Goal: Transaction & Acquisition: Purchase product/service

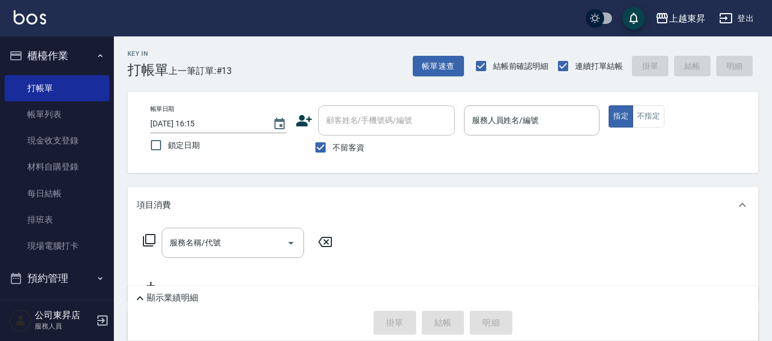
click at [319, 138] on input "不留客資" at bounding box center [321, 148] width 24 height 24
checkbox input "false"
click at [408, 115] on div "顧客姓名/手機號碼/編號 顧客姓名/手機號碼/編號" at bounding box center [386, 120] width 137 height 30
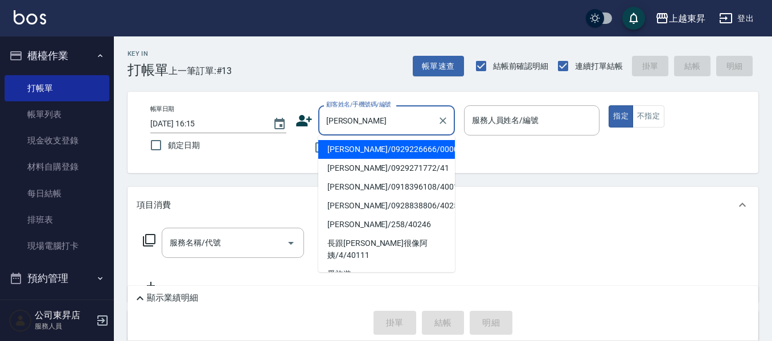
click at [381, 151] on li "[PERSON_NAME]/0929226666/00006" at bounding box center [386, 149] width 137 height 19
type input "[PERSON_NAME]/0929226666/00006"
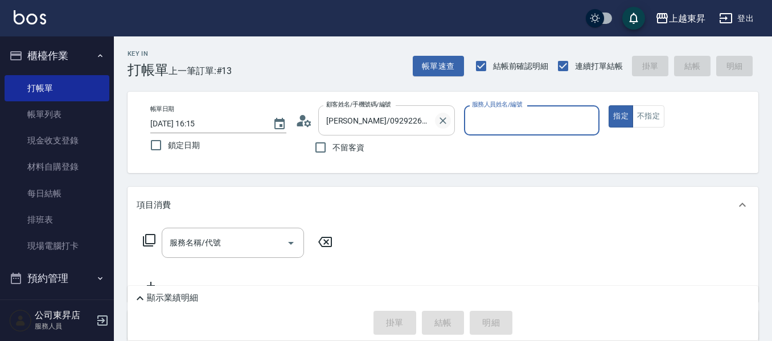
type input "支援-19"
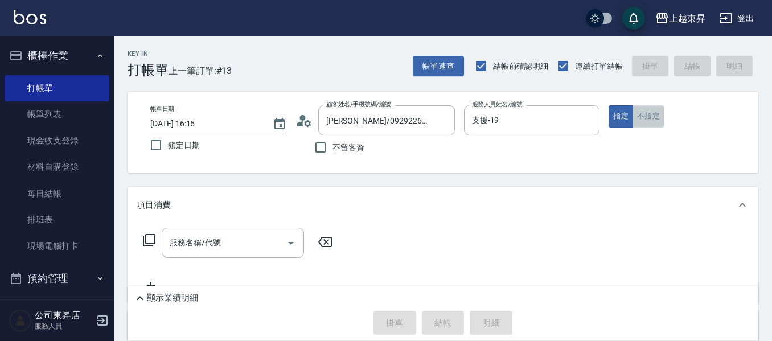
click at [639, 113] on button "不指定" at bounding box center [649, 116] width 32 height 22
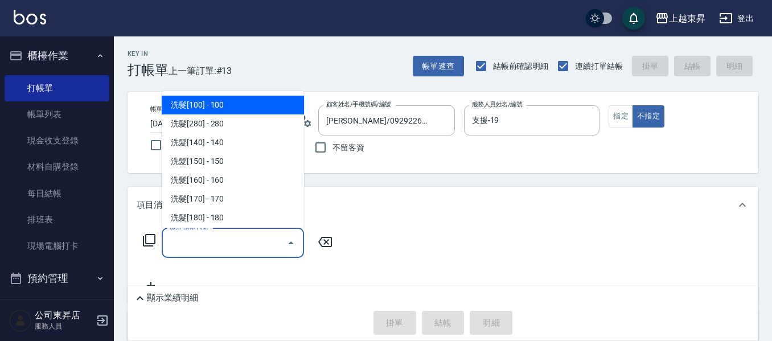
click at [258, 237] on input "服務名稱/代號" at bounding box center [224, 243] width 115 height 20
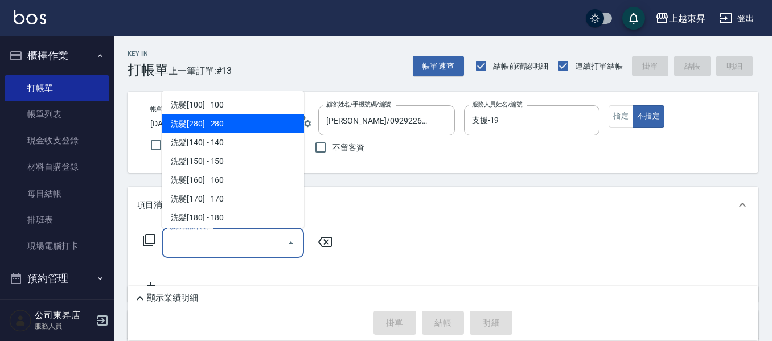
click at [202, 129] on span "洗髮[280] - 280" at bounding box center [233, 124] width 142 height 19
type input "洗髮[280](202)"
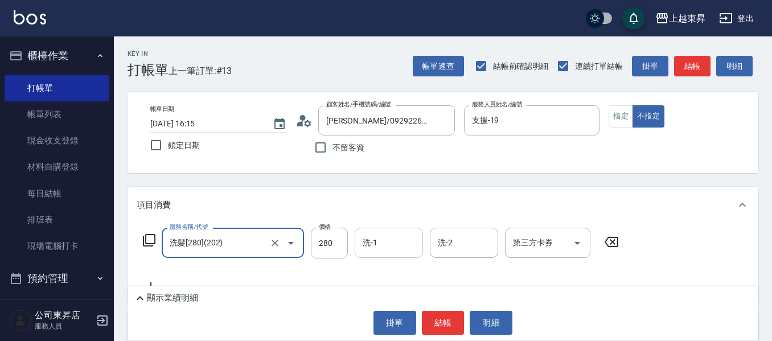
click at [386, 242] on input "洗-1" at bounding box center [389, 243] width 58 height 20
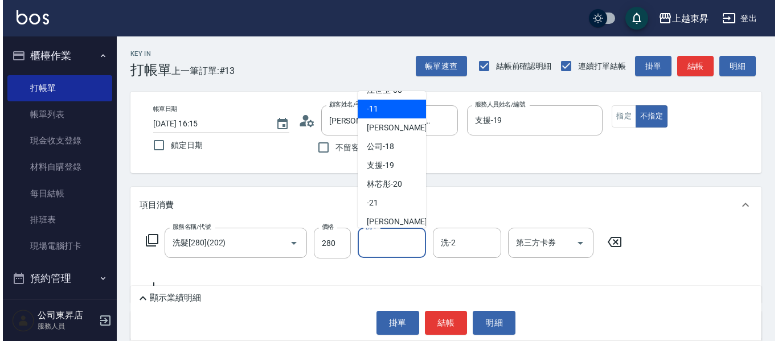
scroll to position [114, 0]
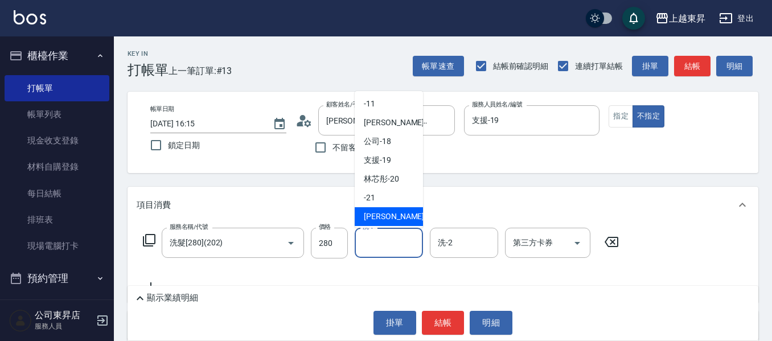
click at [392, 217] on span "[PERSON_NAME]-22" at bounding box center [400, 217] width 72 height 12
type input "[PERSON_NAME]-22"
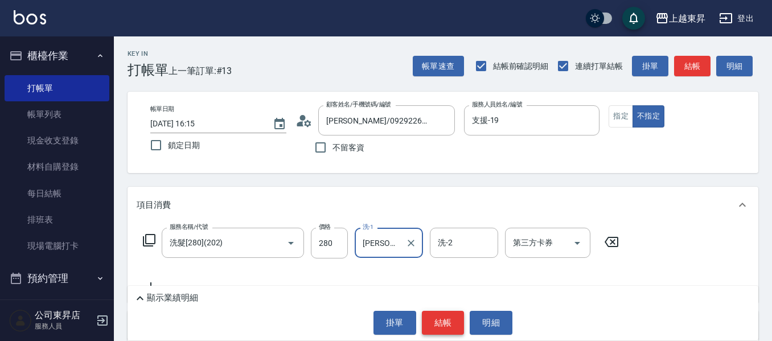
click at [445, 330] on button "結帳" at bounding box center [443, 323] width 43 height 24
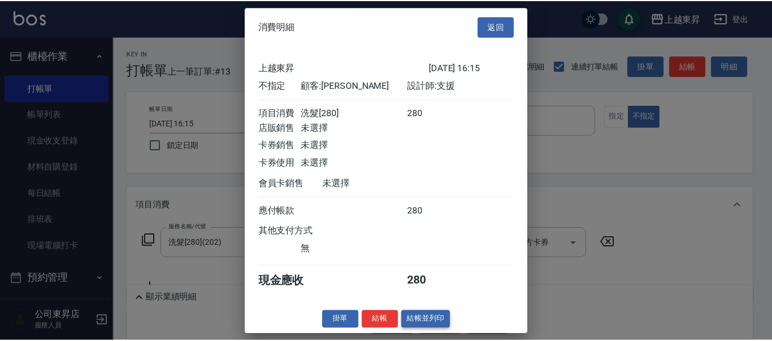
scroll to position [5, 0]
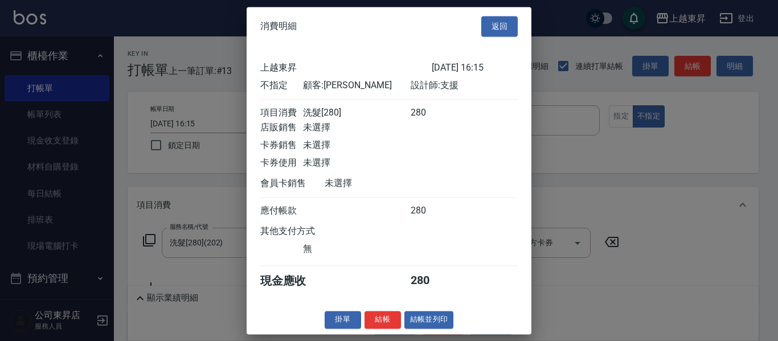
click at [432, 323] on button "結帳並列印" at bounding box center [429, 320] width 50 height 18
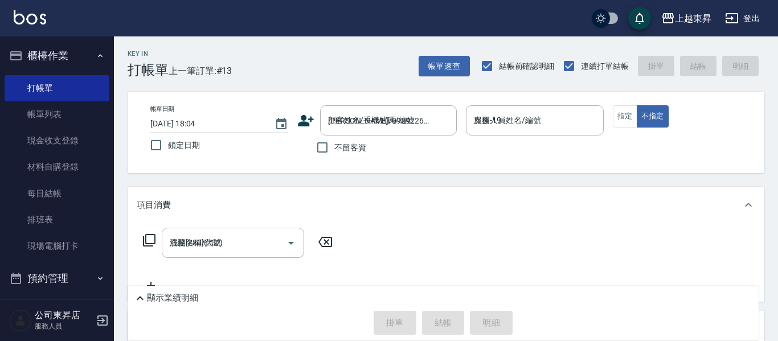
type input "[DATE] 18:04"
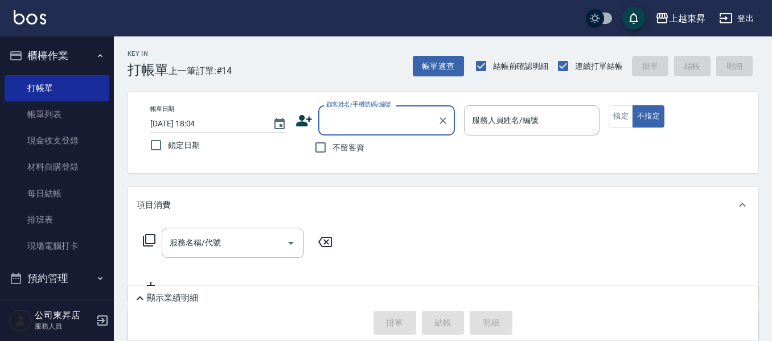
click at [354, 122] on input "顧客姓名/手機號碼/編號" at bounding box center [378, 121] width 109 height 20
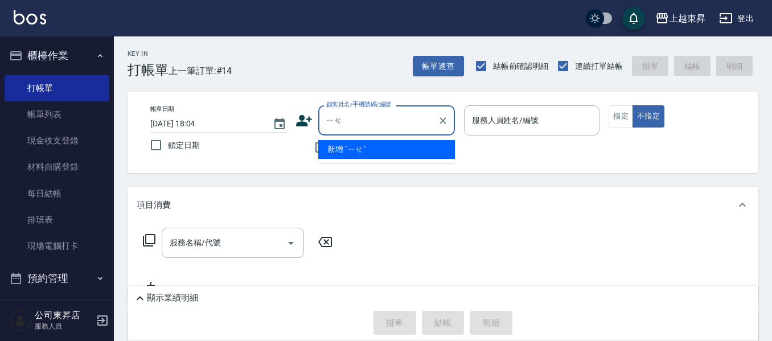
type input "曄"
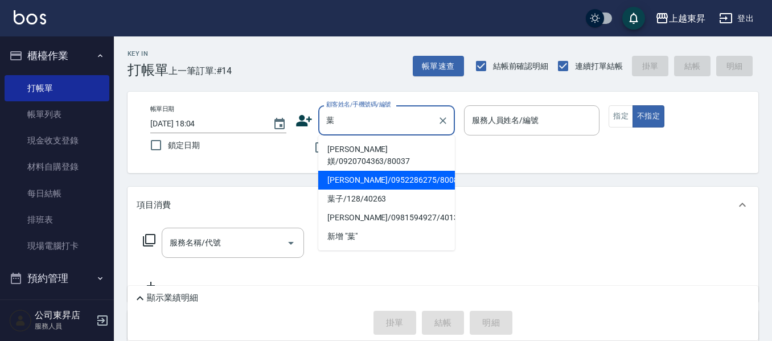
click at [354, 171] on li "[PERSON_NAME]/0952286275/80086" at bounding box center [386, 180] width 137 height 19
type input "[PERSON_NAME]/0952286275/80086"
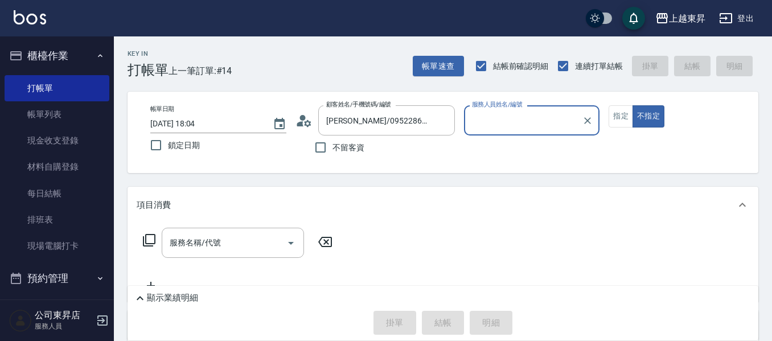
type input "江世玉-08"
click at [623, 115] on button "指定" at bounding box center [621, 116] width 24 height 22
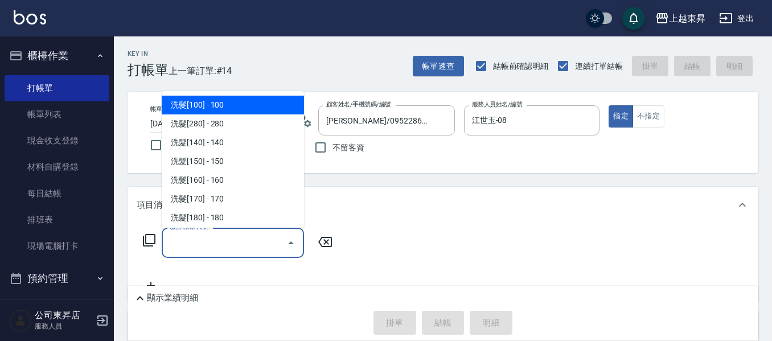
drag, startPoint x: 217, startPoint y: 247, endPoint x: 222, endPoint y: 227, distance: 20.5
click at [217, 247] on input "服務名稱/代號" at bounding box center [224, 243] width 115 height 20
drag, startPoint x: 225, startPoint y: 103, endPoint x: 222, endPoint y: 113, distance: 10.8
click at [225, 103] on span "洗髮[100] - 100" at bounding box center [233, 105] width 142 height 19
type input "洗髮[100](201)"
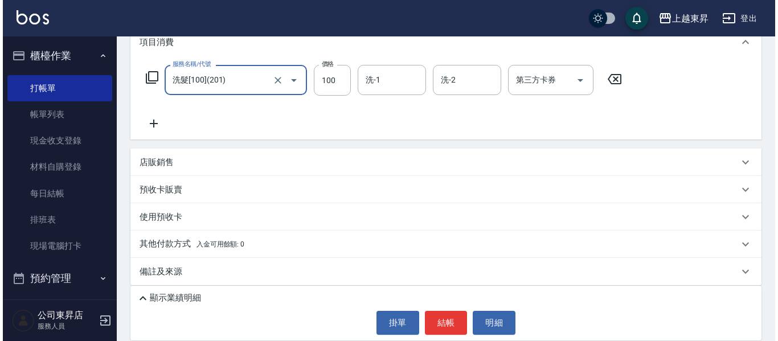
scroll to position [170, 0]
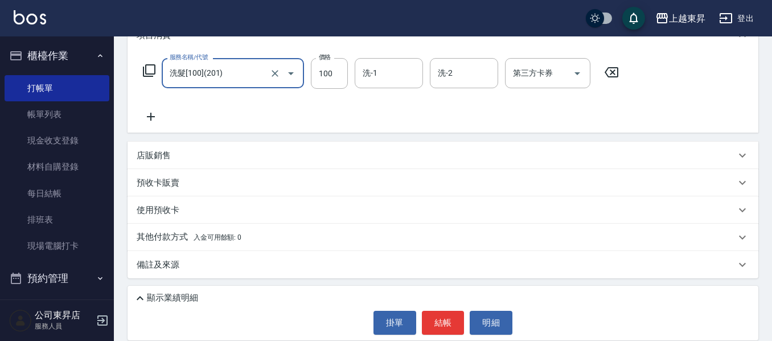
click at [150, 116] on icon at bounding box center [151, 117] width 8 height 8
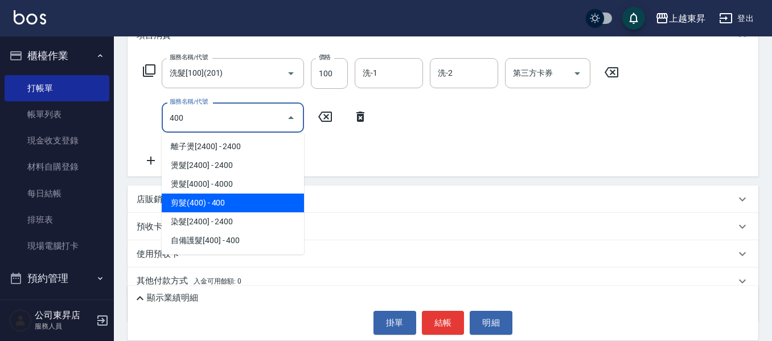
click at [209, 198] on span "剪髮(400) - 400" at bounding box center [233, 203] width 142 height 19
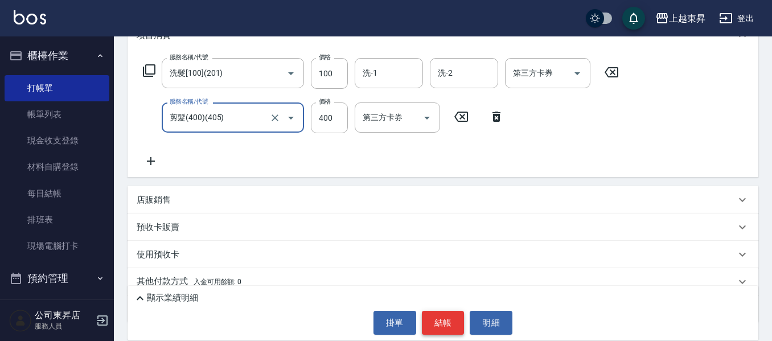
type input "剪髮(400)(405)"
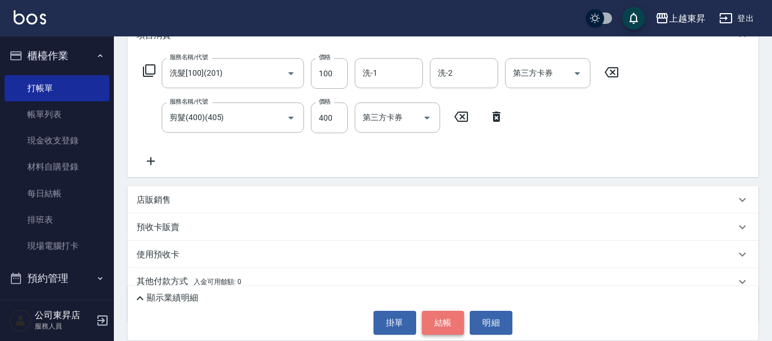
click at [446, 317] on button "結帳" at bounding box center [443, 323] width 43 height 24
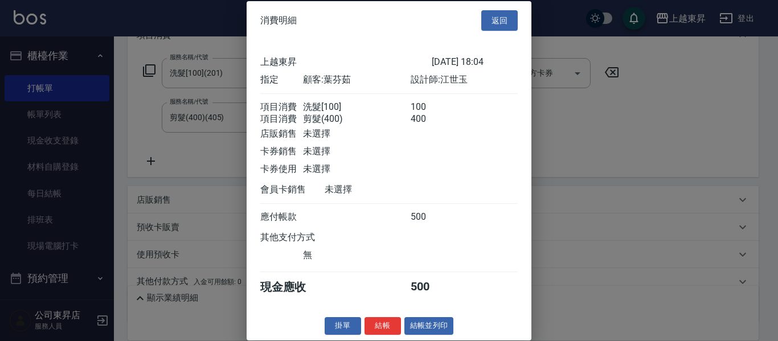
scroll to position [18, 0]
click at [426, 324] on button "結帳並列印" at bounding box center [429, 326] width 50 height 18
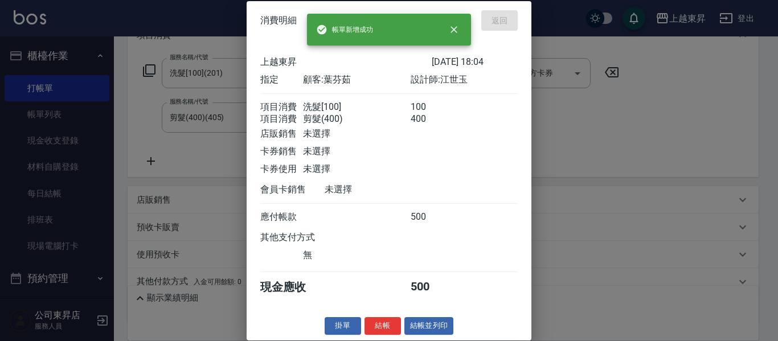
type input "[DATE] 18:15"
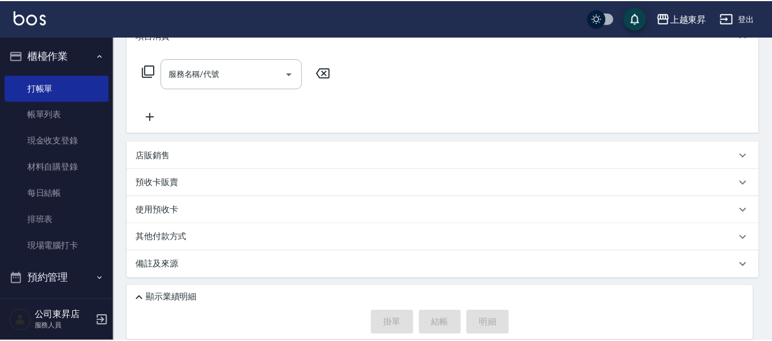
scroll to position [0, 0]
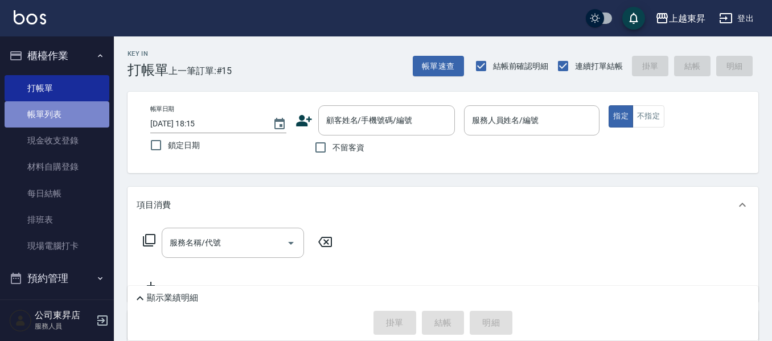
click at [64, 111] on link "帳單列表" at bounding box center [57, 114] width 105 height 26
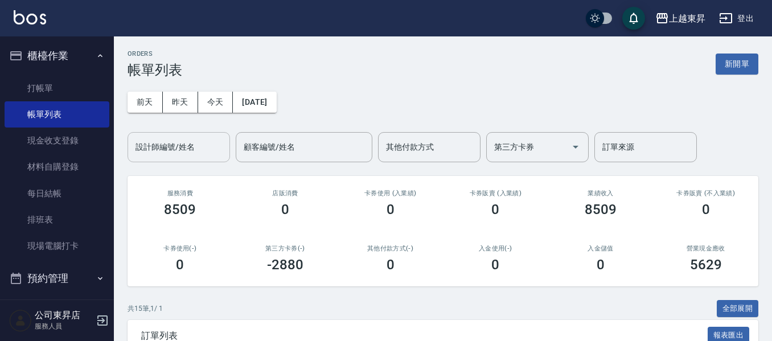
click at [158, 145] on input "設計師編號/姓名" at bounding box center [179, 147] width 92 height 20
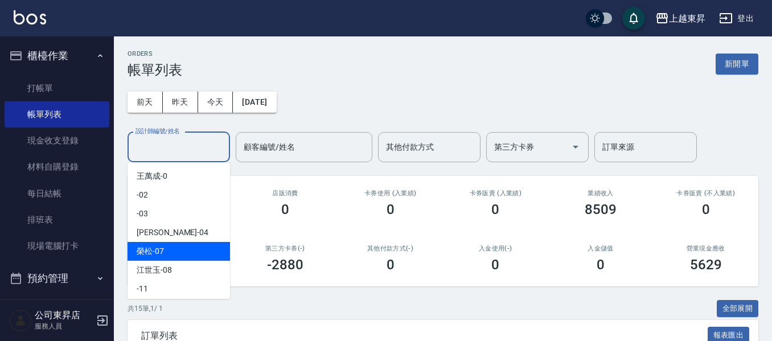
click at [148, 253] on span "[PERSON_NAME] -07" at bounding box center [150, 252] width 27 height 12
type input "[PERSON_NAME]-07"
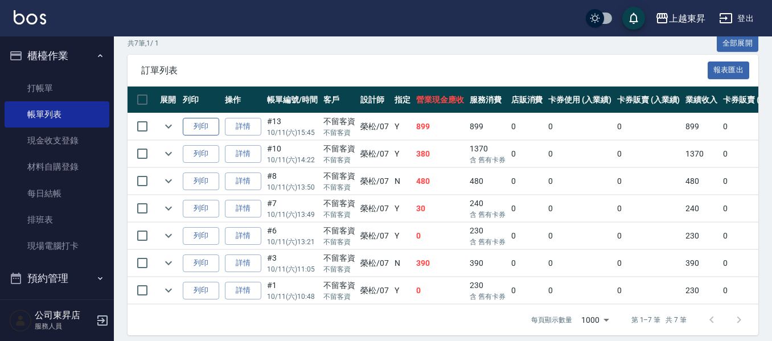
scroll to position [282, 0]
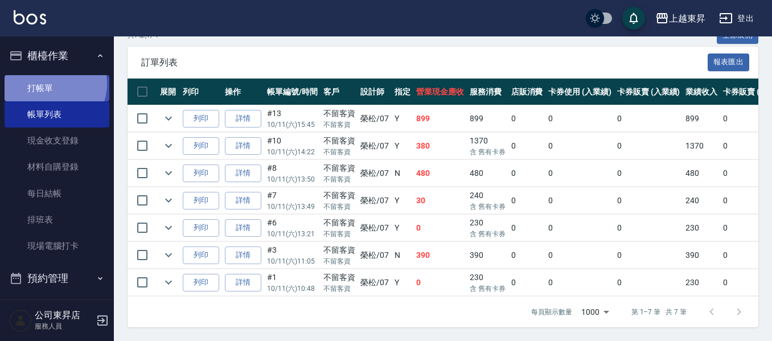
click at [53, 84] on link "打帳單" at bounding box center [57, 88] width 105 height 26
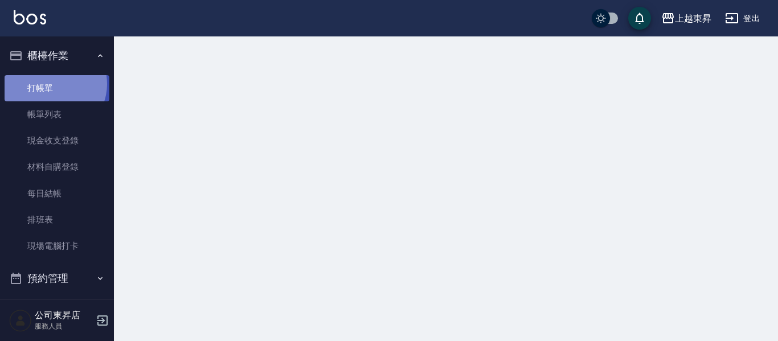
click at [53, 84] on link "打帳單" at bounding box center [57, 88] width 105 height 26
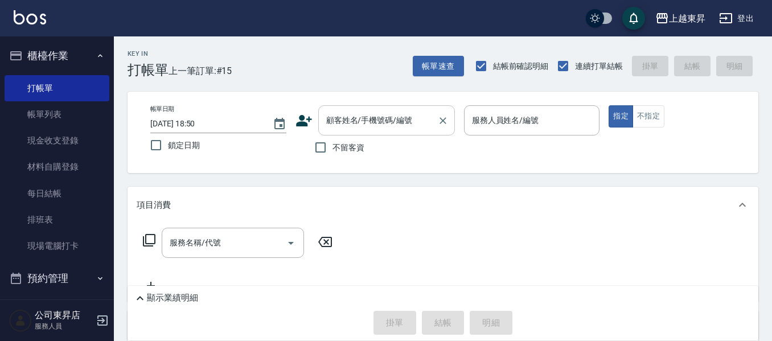
click at [357, 129] on input "顧客姓名/手機號碼/編號" at bounding box center [378, 121] width 109 height 20
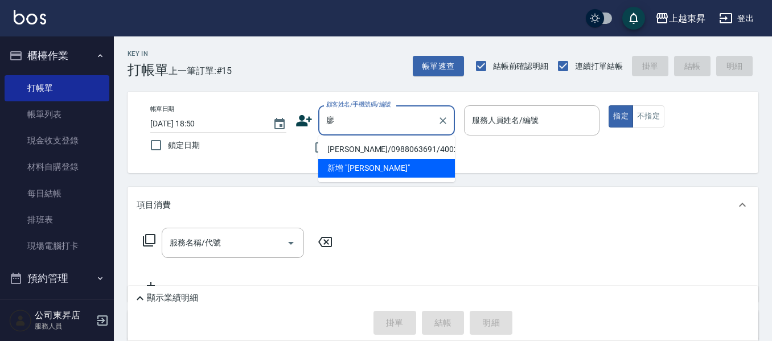
click at [359, 144] on li "[PERSON_NAME]/0988063691/40024" at bounding box center [386, 149] width 137 height 19
type input "[PERSON_NAME]/0988063691/40024"
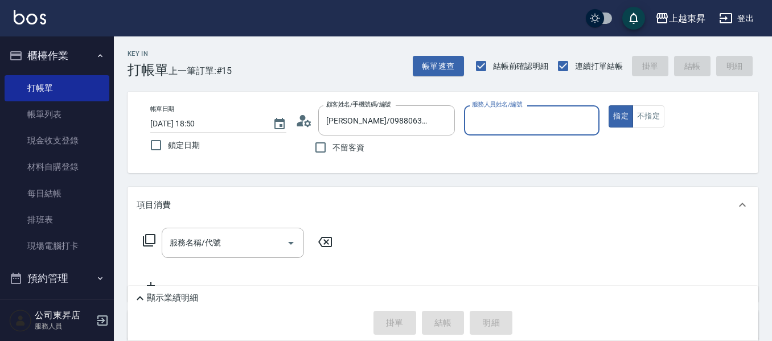
type input "[PERSON_NAME]04"
click at [234, 251] on input "服務名稱/代號" at bounding box center [224, 243] width 115 height 20
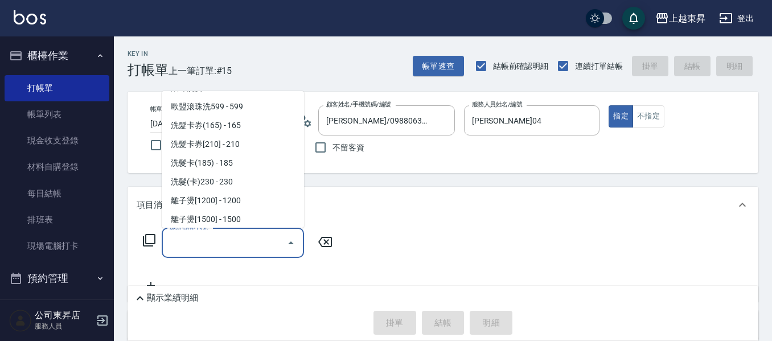
scroll to position [285, 0]
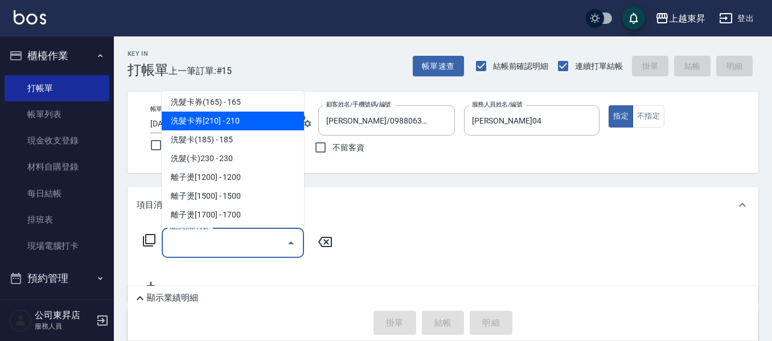
click at [226, 116] on span "洗髮卡券[210] - 210" at bounding box center [233, 121] width 142 height 19
type input "洗髮卡券[210](222)"
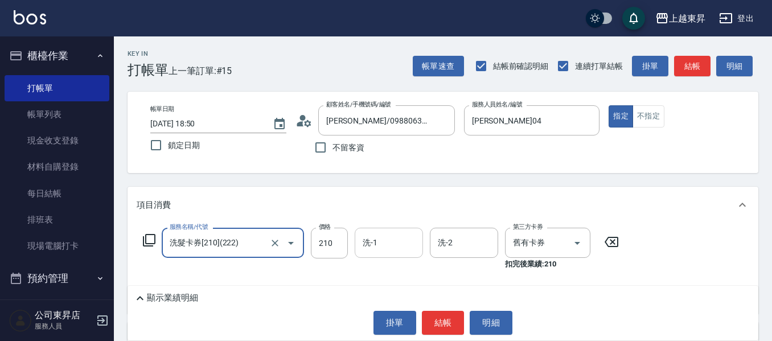
click at [386, 249] on input "洗-1" at bounding box center [389, 243] width 58 height 20
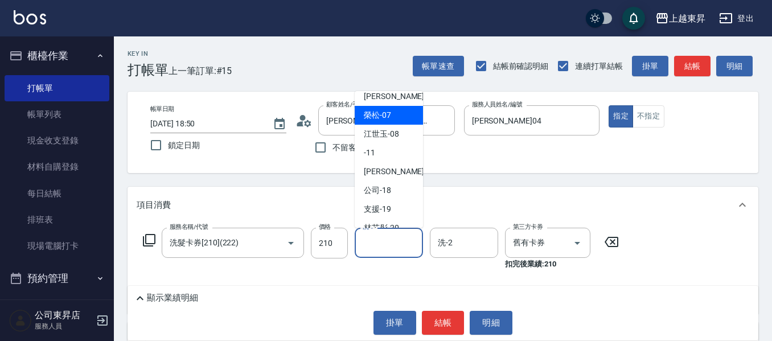
scroll to position [171, 0]
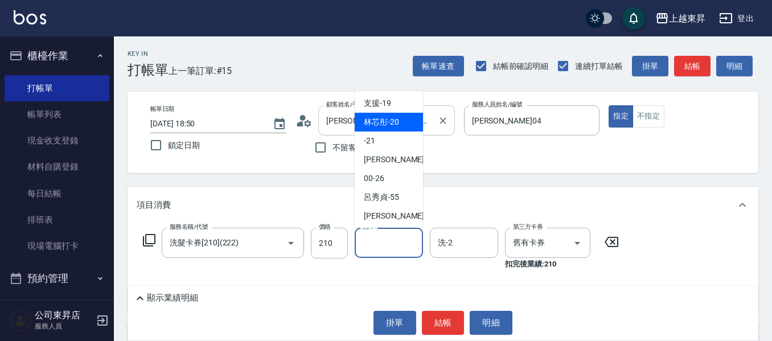
click at [383, 118] on span "林芯彤 -20" at bounding box center [381, 122] width 35 height 12
type input "林芯彤-20"
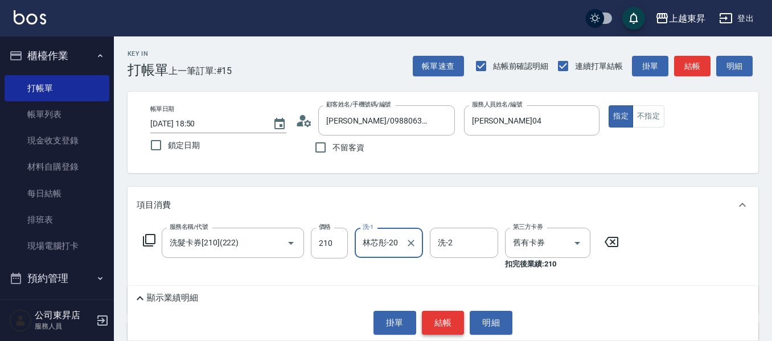
click at [444, 325] on button "結帳" at bounding box center [443, 323] width 43 height 24
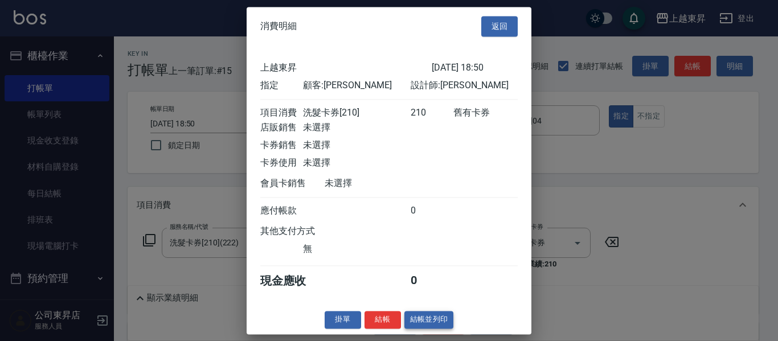
click at [424, 328] on button "結帳並列印" at bounding box center [429, 320] width 50 height 18
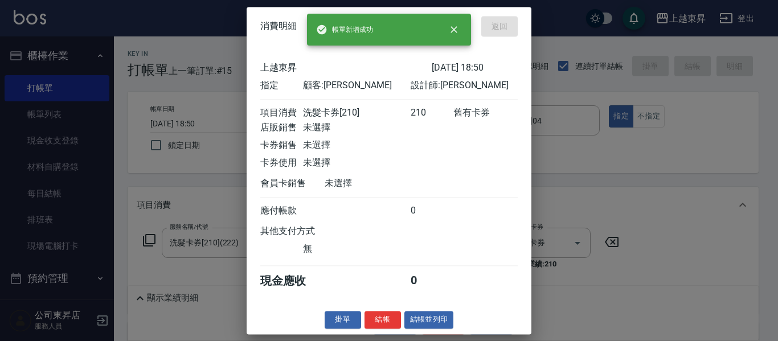
type input "[DATE] 19:11"
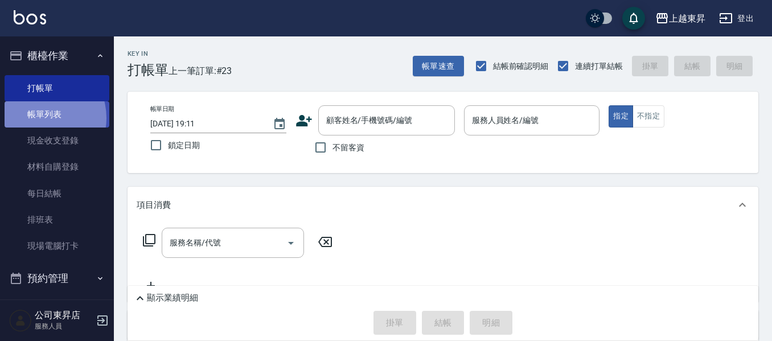
click at [39, 118] on link "帳單列表" at bounding box center [57, 114] width 105 height 26
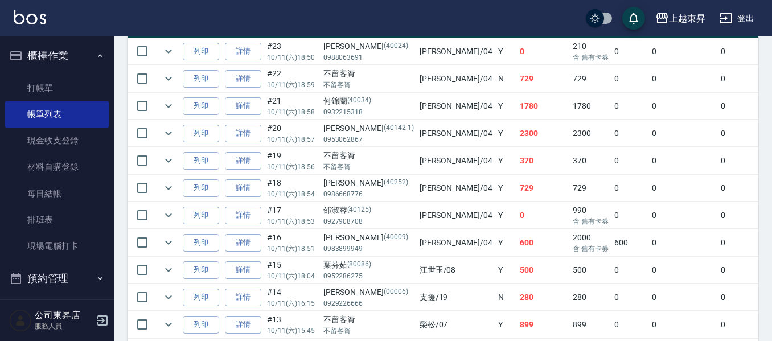
scroll to position [228, 0]
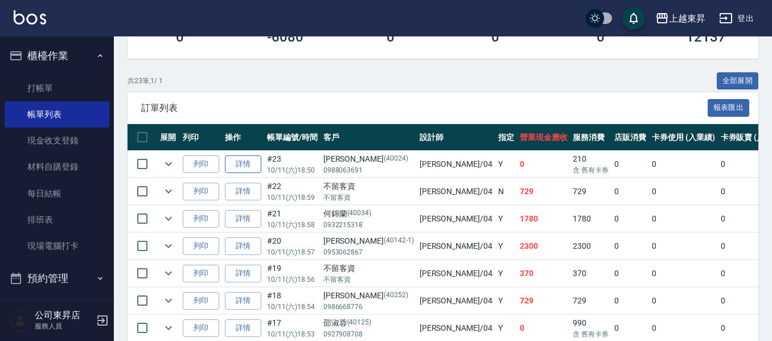
click at [235, 166] on link "詳情" at bounding box center [243, 165] width 36 height 18
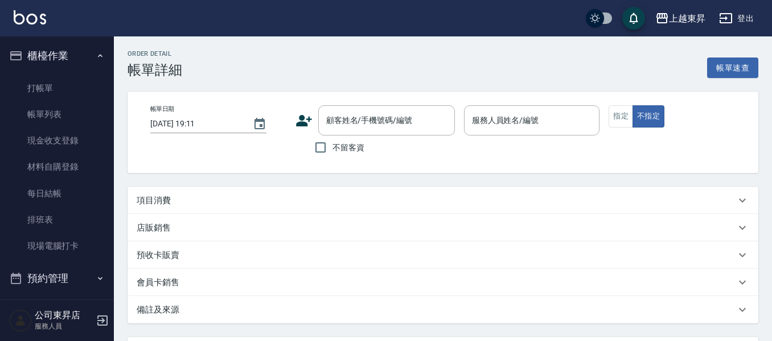
type input "[DATE] 18:50"
type input "[PERSON_NAME]04"
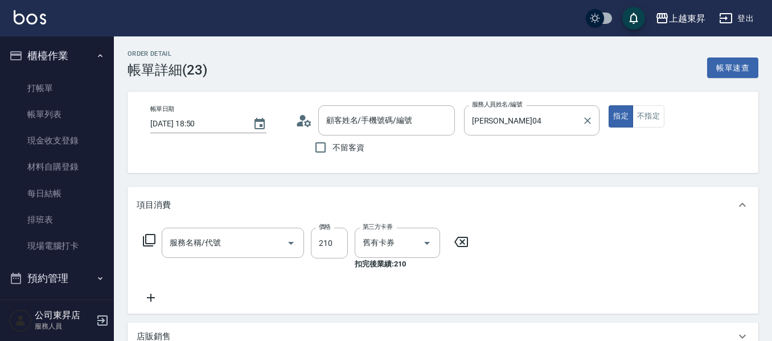
type input "[PERSON_NAME]/0988063691/40024"
type input "洗髮卡券[210](222)"
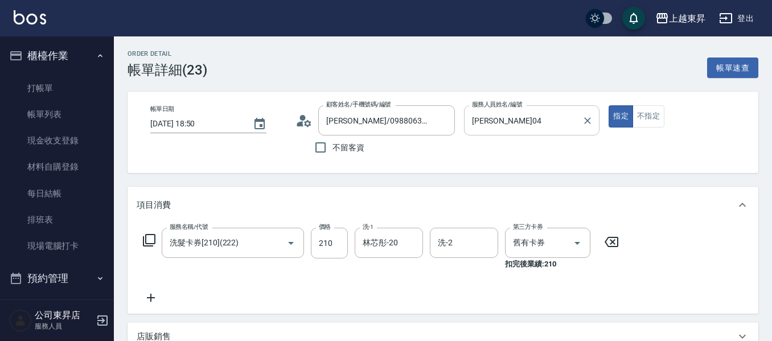
click at [492, 119] on input "[PERSON_NAME]04" at bounding box center [523, 121] width 109 height 20
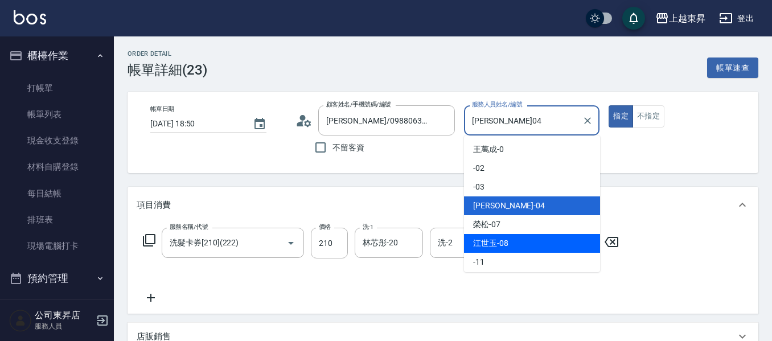
click at [485, 238] on span "[PERSON_NAME]-08" at bounding box center [490, 244] width 35 height 12
type input "江世玉-08"
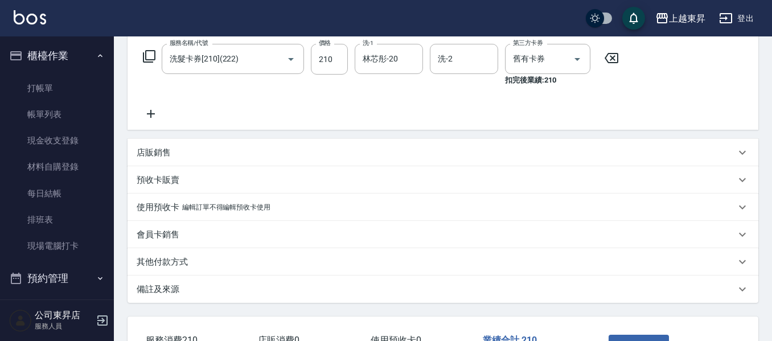
scroll to position [269, 0]
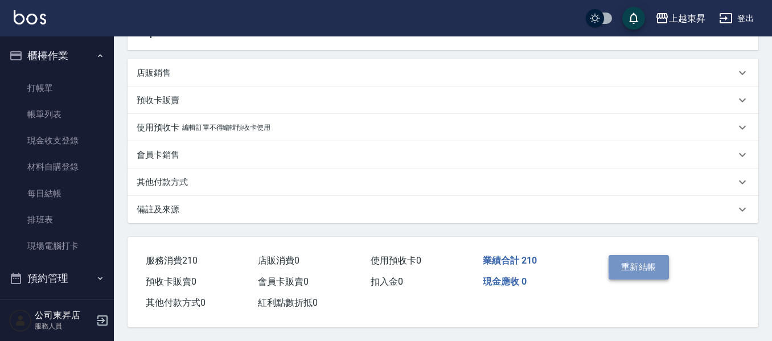
click at [636, 259] on button "重新結帳" at bounding box center [639, 267] width 60 height 24
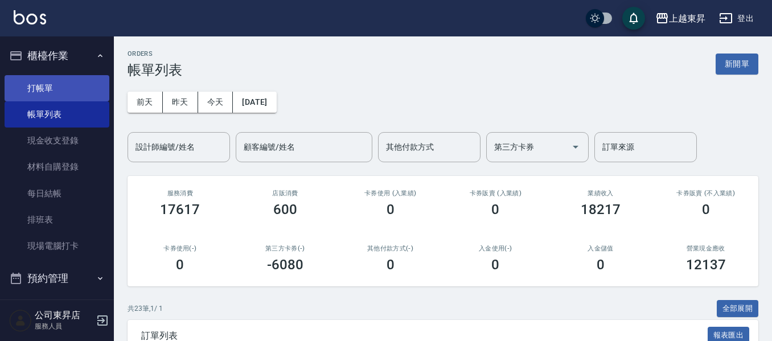
click at [45, 92] on link "打帳單" at bounding box center [57, 88] width 105 height 26
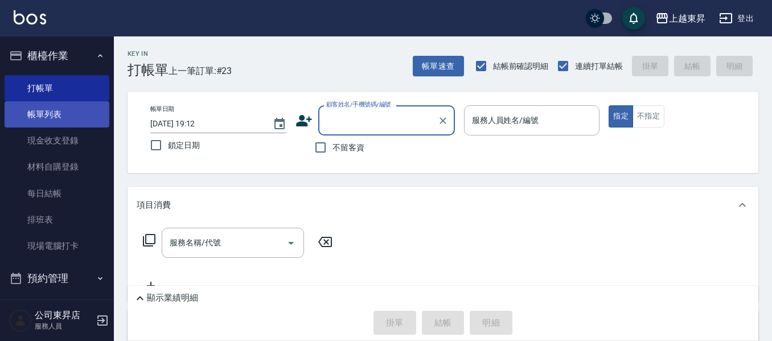
drag, startPoint x: 34, startPoint y: 118, endPoint x: 48, endPoint y: 125, distance: 16.3
click at [32, 118] on link "帳單列表" at bounding box center [57, 114] width 105 height 26
click at [48, 125] on link "帳單列表" at bounding box center [57, 114] width 105 height 26
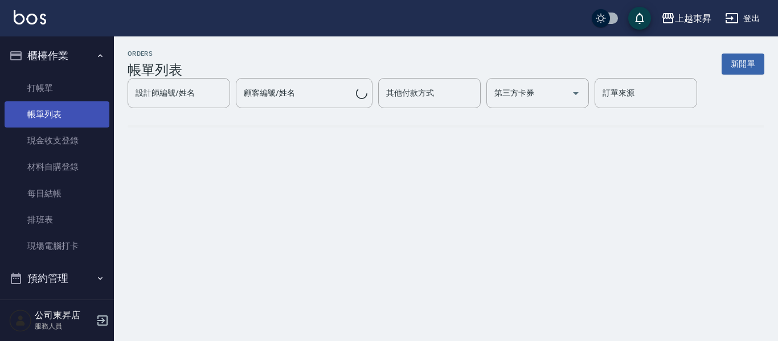
click at [48, 125] on link "帳單列表" at bounding box center [57, 114] width 105 height 26
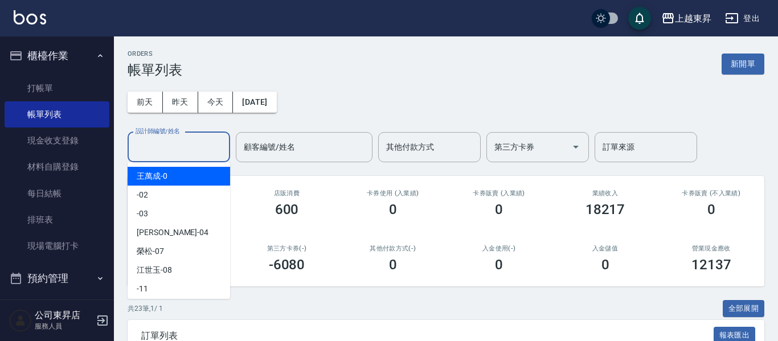
click at [178, 153] on input "設計師編號/姓名" at bounding box center [179, 147] width 92 height 20
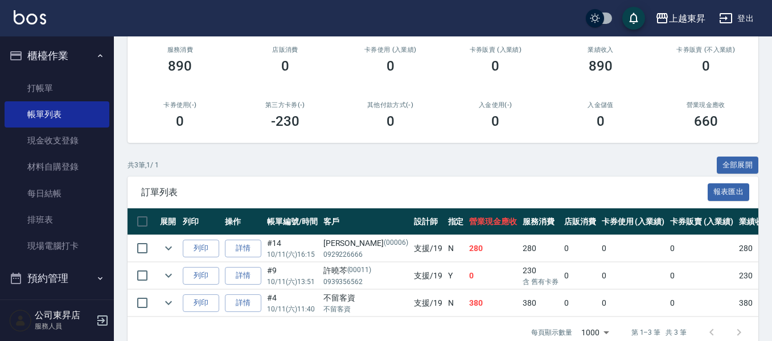
scroll to position [173, 0]
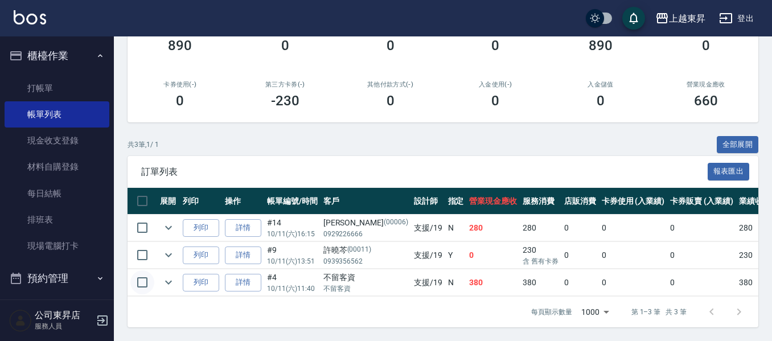
type input "支援-19"
drag, startPoint x: 154, startPoint y: 277, endPoint x: 169, endPoint y: 277, distance: 15.4
click at [167, 277] on tr "列印 詳情 #4 10/11 (六) 11:40 不留客資 不留客資 支援 /19 N 380 380 0 0 0 380 0 0 0 0 0" at bounding box center [624, 282] width 992 height 27
click at [169, 277] on icon "expand row" at bounding box center [169, 283] width 14 height 14
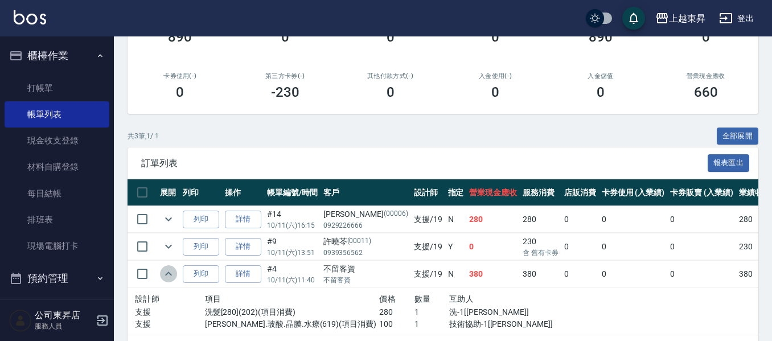
click at [170, 275] on icon "expand row" at bounding box center [169, 274] width 14 height 14
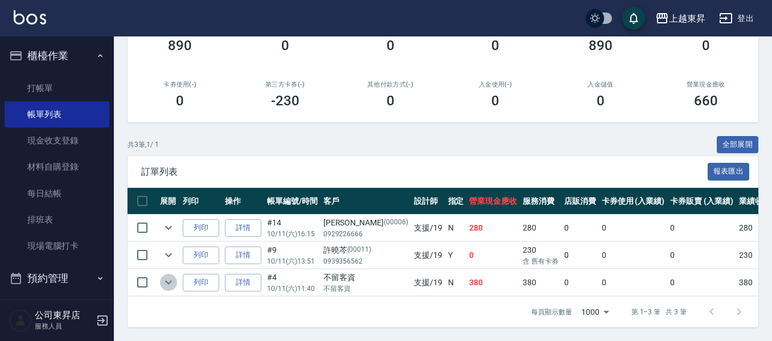
click at [169, 276] on icon "expand row" at bounding box center [169, 283] width 14 height 14
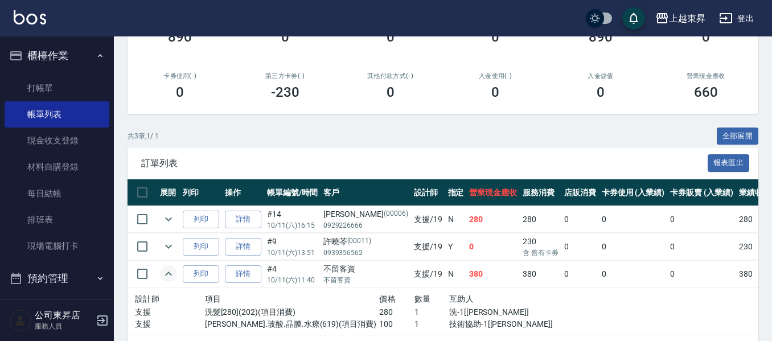
click at [169, 273] on icon "expand row" at bounding box center [168, 274] width 7 height 4
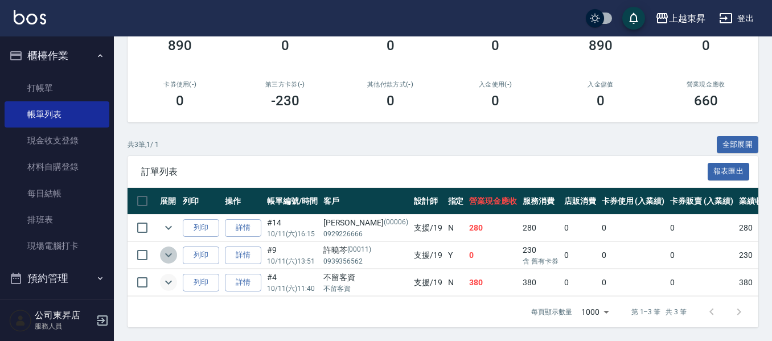
click at [172, 248] on icon "expand row" at bounding box center [169, 255] width 14 height 14
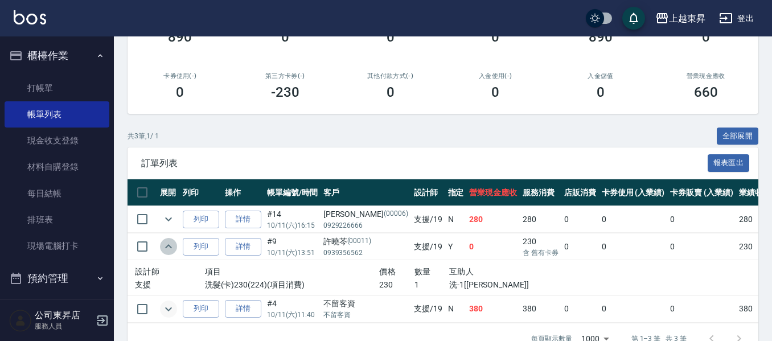
click at [172, 244] on icon "expand row" at bounding box center [169, 247] width 14 height 14
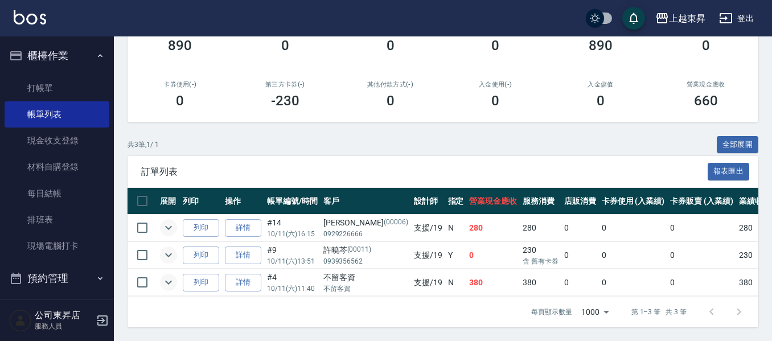
click at [163, 221] on icon "expand row" at bounding box center [169, 228] width 14 height 14
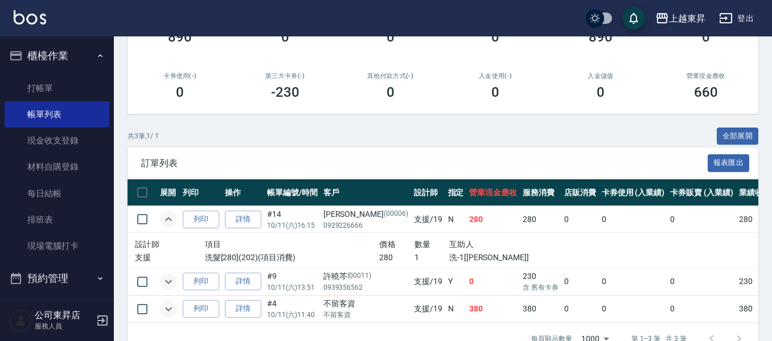
click at [163, 215] on icon "expand row" at bounding box center [169, 219] width 14 height 14
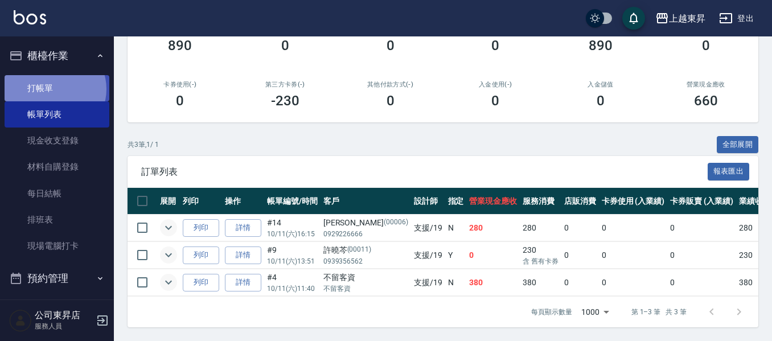
click at [52, 89] on link "打帳單" at bounding box center [57, 88] width 105 height 26
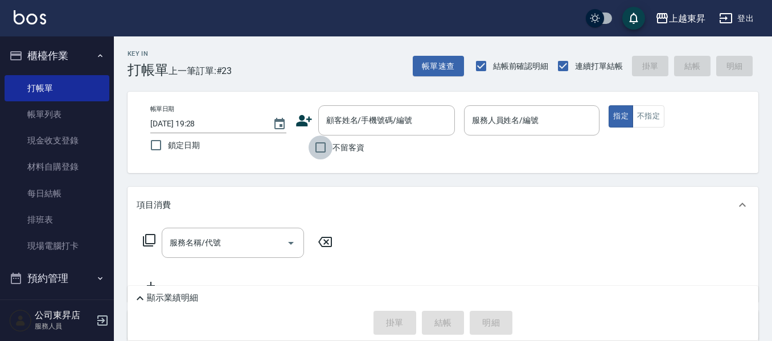
click at [318, 152] on input "不留客資" at bounding box center [321, 148] width 24 height 24
checkbox input "true"
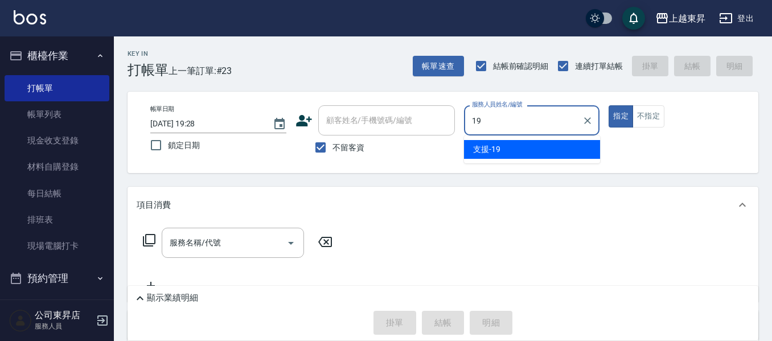
type input "支援-19"
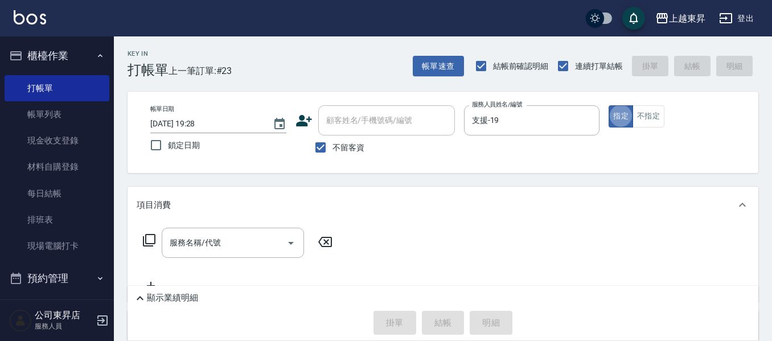
type button "true"
click at [658, 120] on button "不指定" at bounding box center [649, 116] width 32 height 22
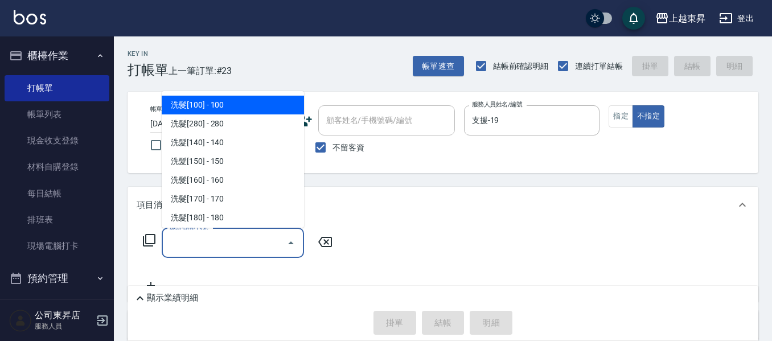
click at [211, 239] on input "服務名稱/代號" at bounding box center [224, 243] width 115 height 20
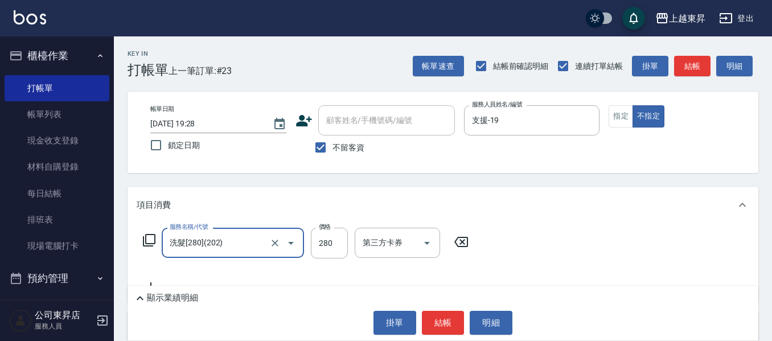
type input "洗髮[280](202)"
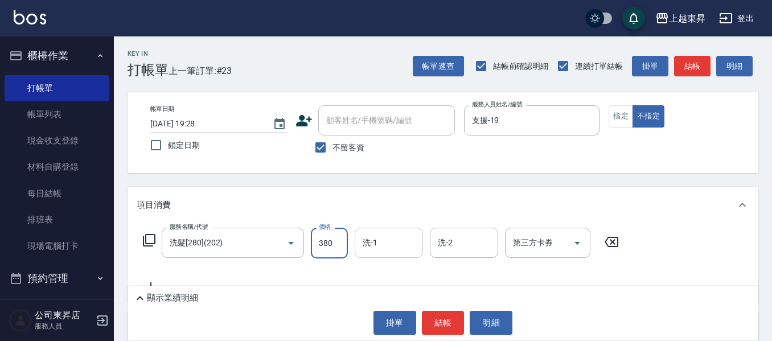
type input "380"
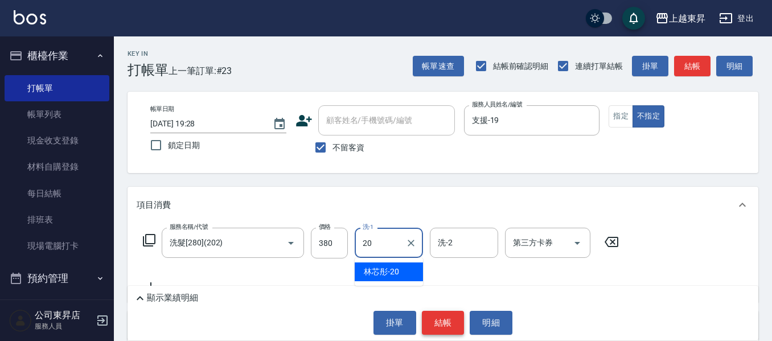
type input "林芯彤-20"
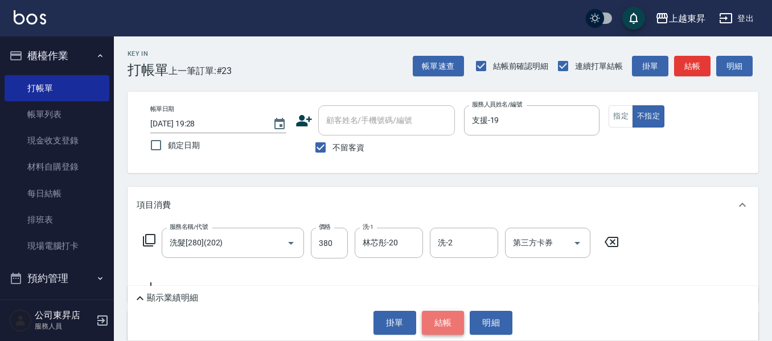
click at [439, 324] on button "結帳" at bounding box center [443, 323] width 43 height 24
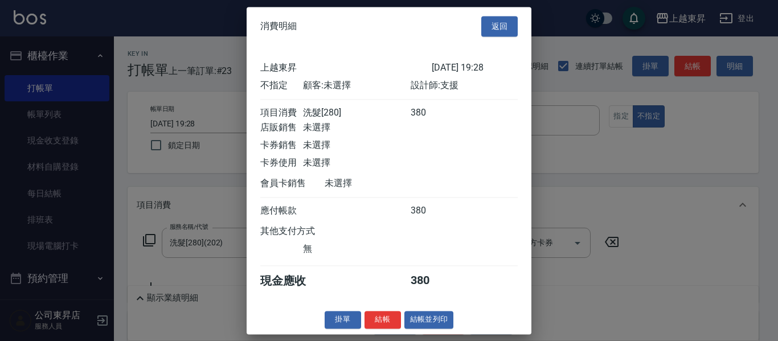
drag, startPoint x: 209, startPoint y: 299, endPoint x: 226, endPoint y: 295, distance: 17.5
click at [210, 299] on div at bounding box center [389, 170] width 778 height 341
click at [483, 16] on button "返回" at bounding box center [499, 26] width 36 height 21
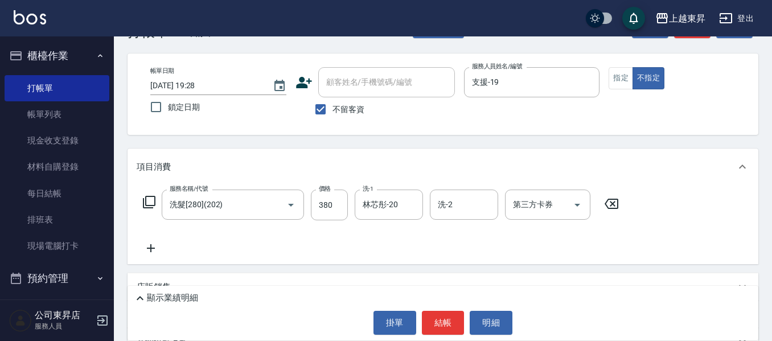
scroll to position [57, 0]
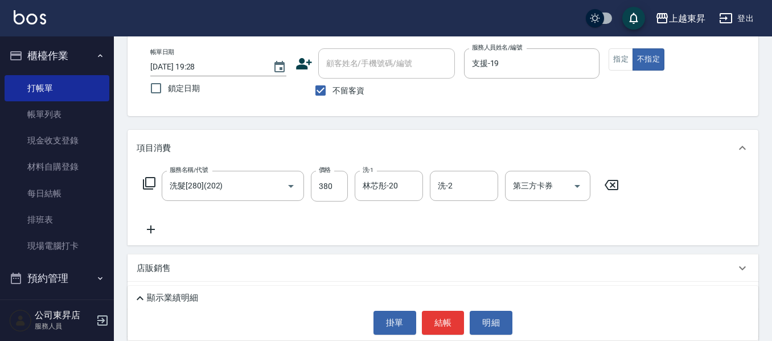
click at [156, 236] on icon at bounding box center [151, 230] width 28 height 14
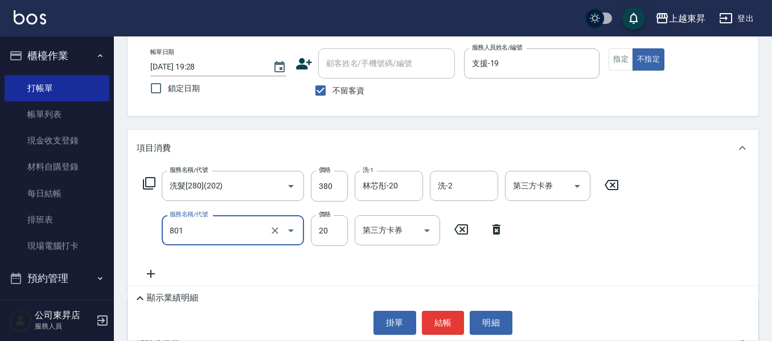
type input "潤絲(801)"
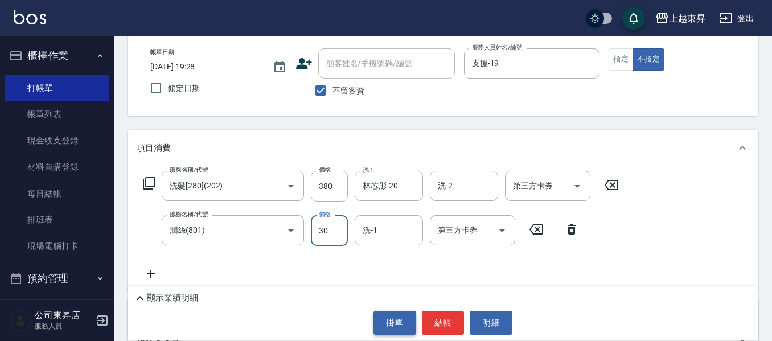
type input "30"
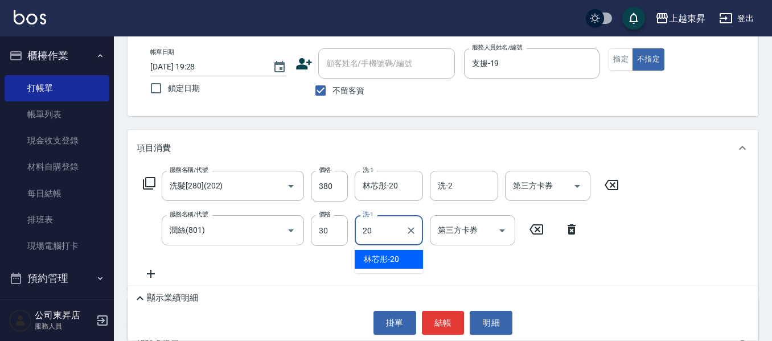
type input "林芯彤-20"
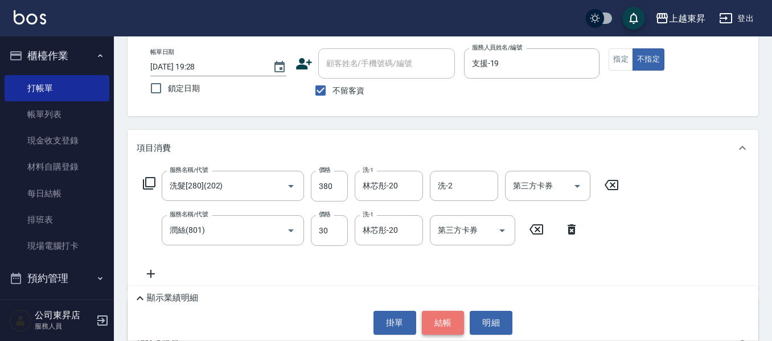
click at [434, 315] on button "結帳" at bounding box center [443, 323] width 43 height 24
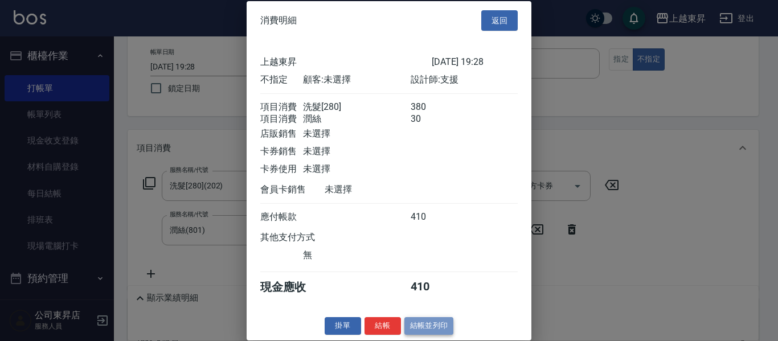
click at [429, 335] on button "結帳並列印" at bounding box center [429, 326] width 50 height 18
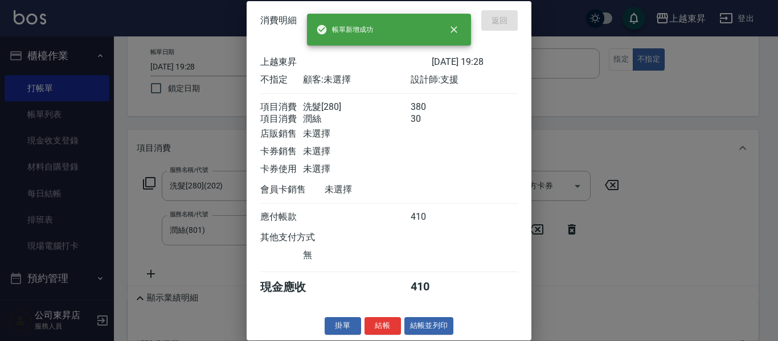
type input "[DATE] 19:29"
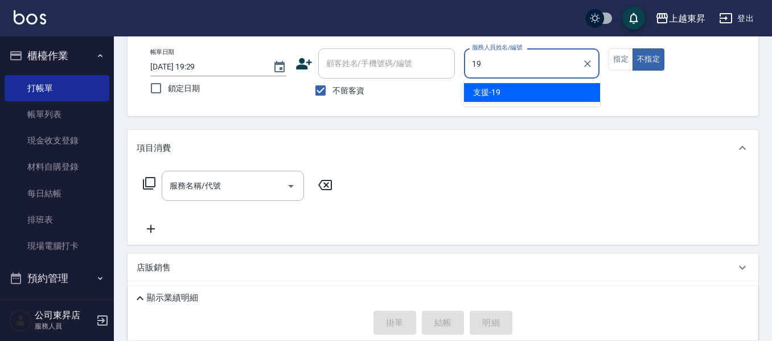
type input "支援-19"
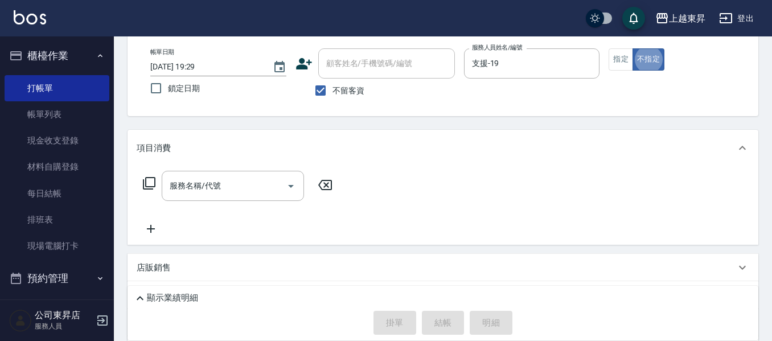
type button "false"
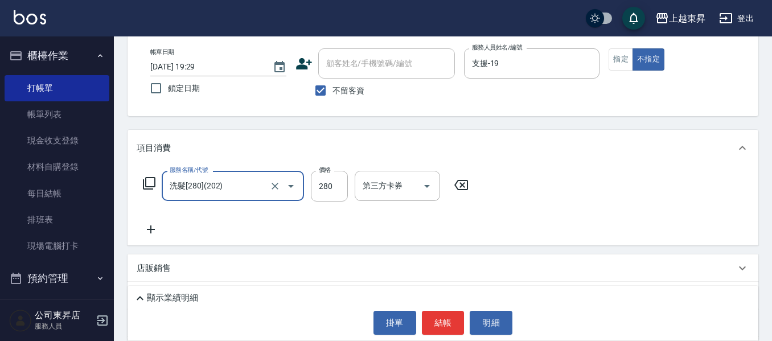
type input "洗髮[280](202)"
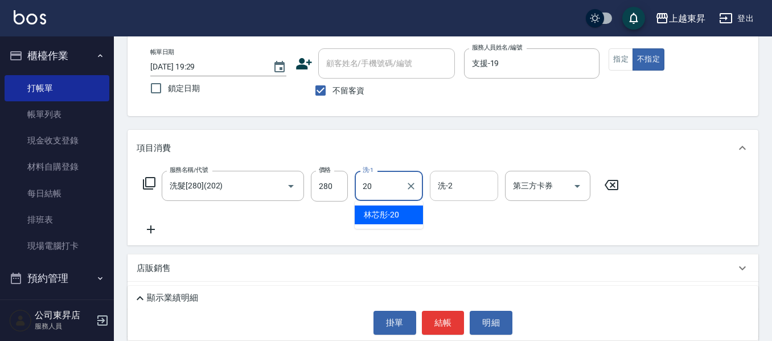
type input "林芯彤-20"
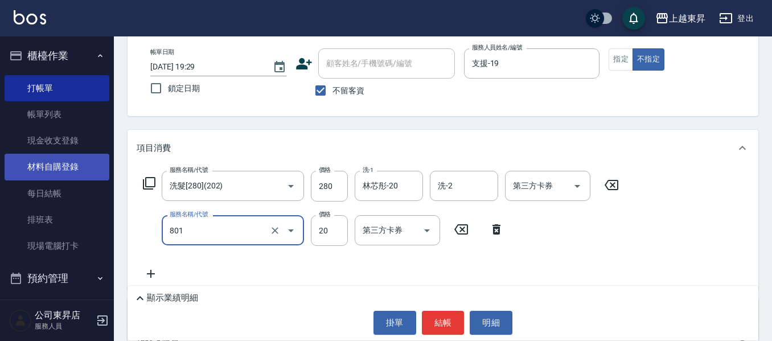
type input "潤絲(801)"
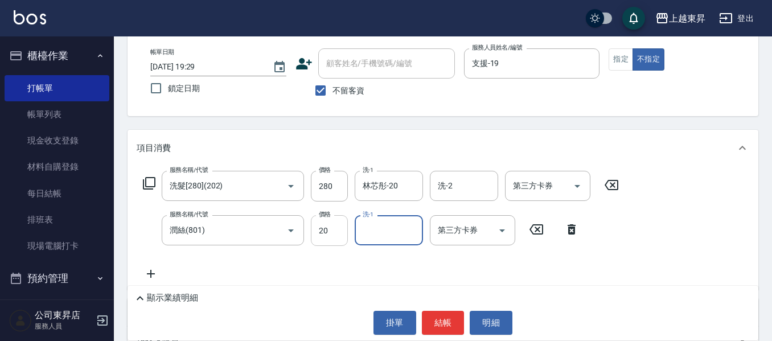
click at [338, 232] on input "20" at bounding box center [329, 230] width 37 height 31
type input "30"
type input "林芯彤-20"
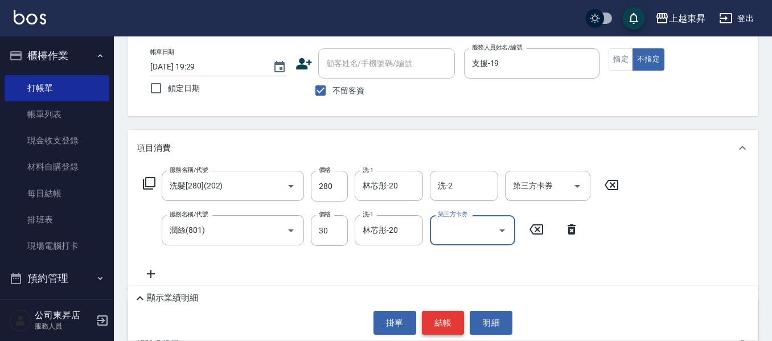
click at [445, 316] on button "結帳" at bounding box center [443, 323] width 43 height 24
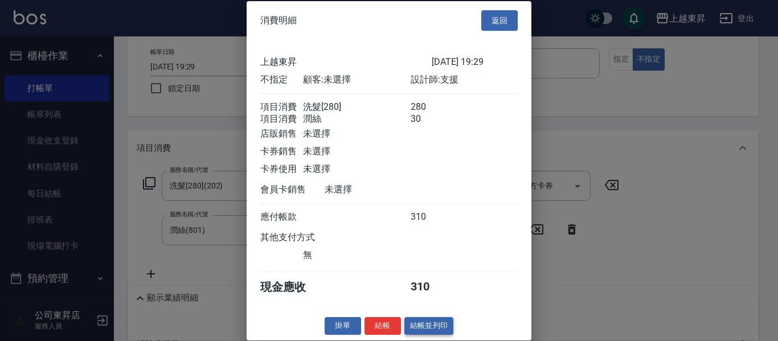
click at [433, 335] on button "結帳並列印" at bounding box center [429, 326] width 50 height 18
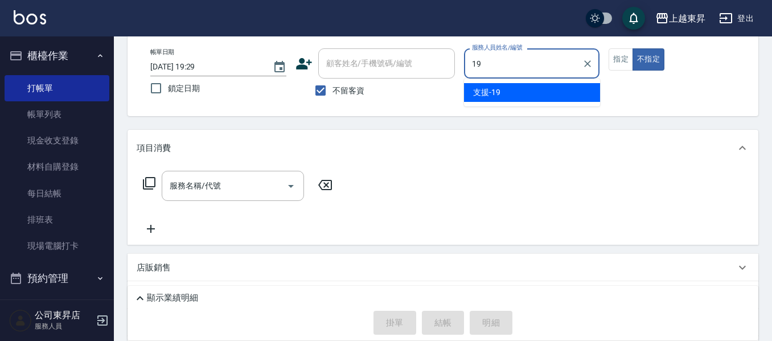
type input "支援-19"
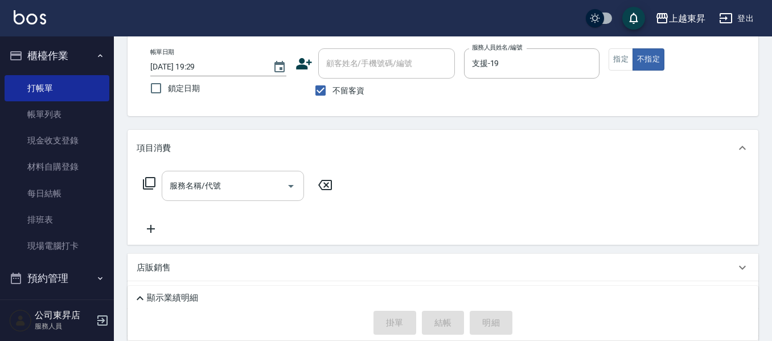
click at [296, 196] on div at bounding box center [290, 186] width 17 height 30
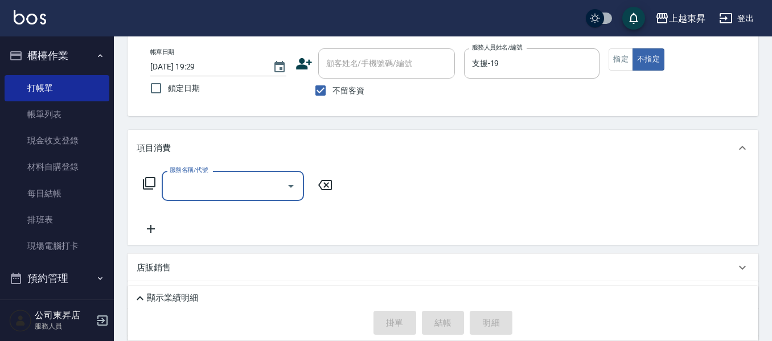
drag, startPoint x: 268, startPoint y: 190, endPoint x: 260, endPoint y: 195, distance: 9.7
click at [260, 195] on div "服務名稱/代號" at bounding box center [233, 186] width 142 height 30
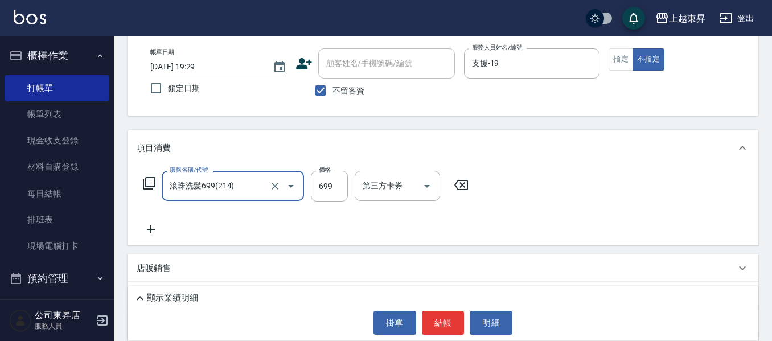
type input "滾珠洗髪699(214)"
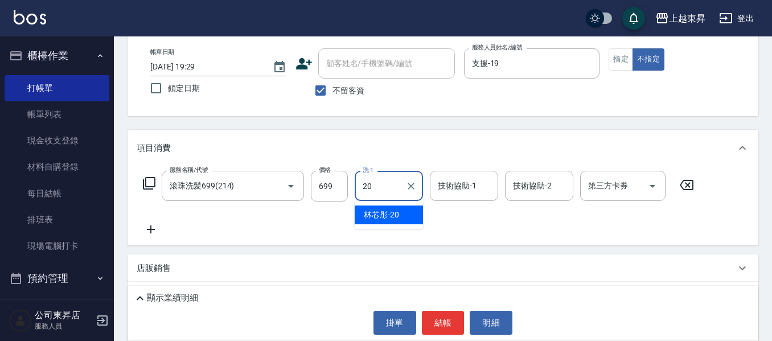
type input "林芯彤-20"
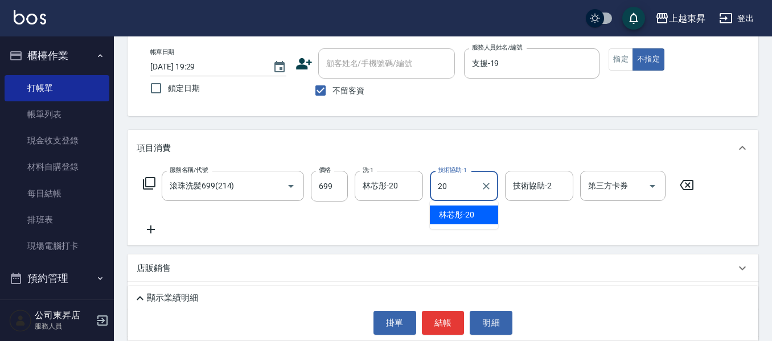
type input "林芯彤-20"
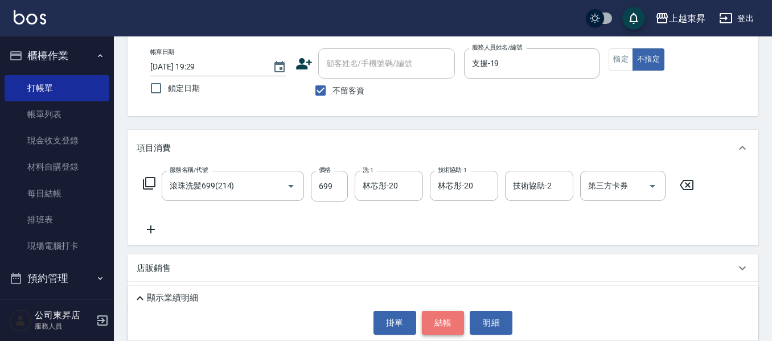
click at [448, 324] on button "結帳" at bounding box center [443, 323] width 43 height 24
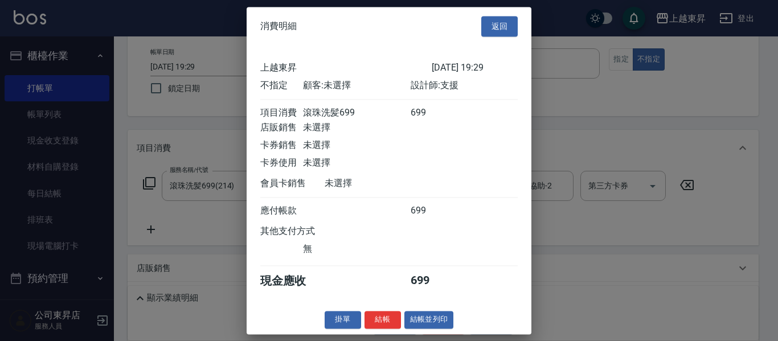
click at [405, 328] on button "結帳並列印" at bounding box center [429, 320] width 50 height 18
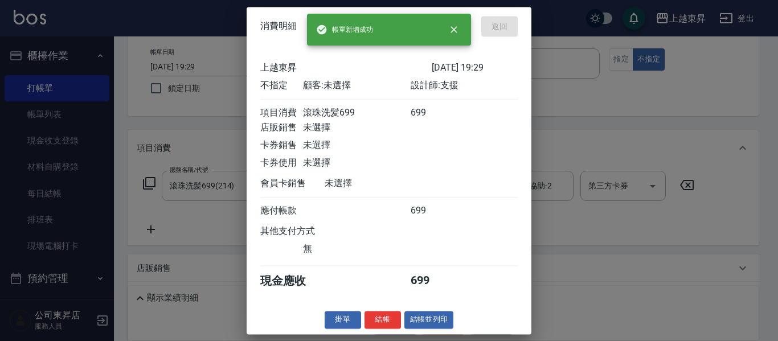
type input "[DATE] 19:56"
